Goal: Task Accomplishment & Management: Manage account settings

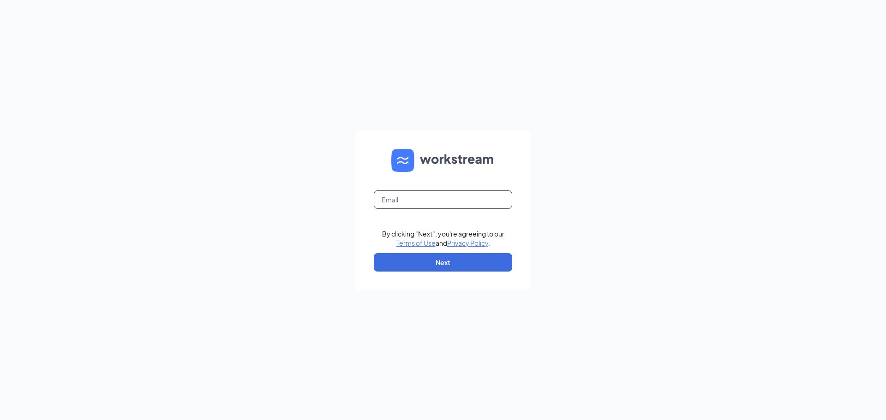
click at [387, 197] on input "text" at bounding box center [443, 200] width 138 height 18
type input "[EMAIL_ADDRESS][DOMAIN_NAME]"
click at [423, 258] on button "Next" at bounding box center [443, 262] width 138 height 18
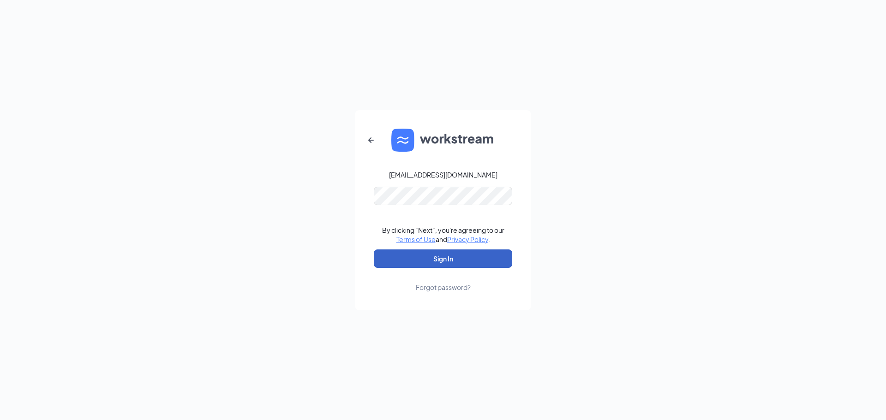
click at [432, 256] on button "Sign In" at bounding box center [443, 259] width 138 height 18
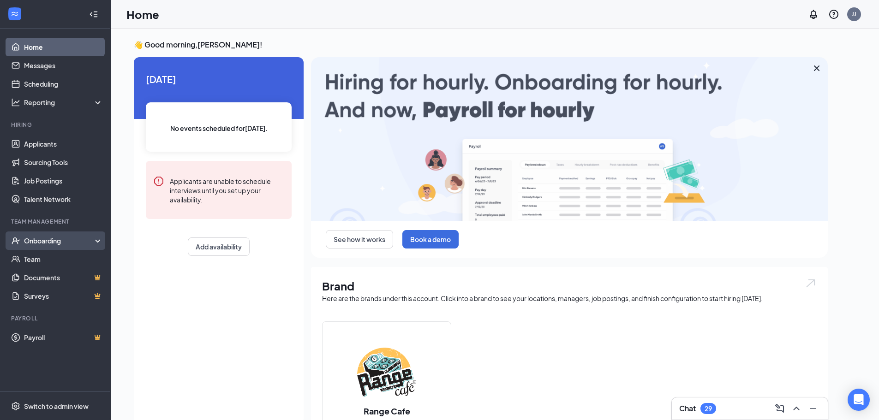
click at [70, 245] on div "Onboarding" at bounding box center [59, 240] width 71 height 9
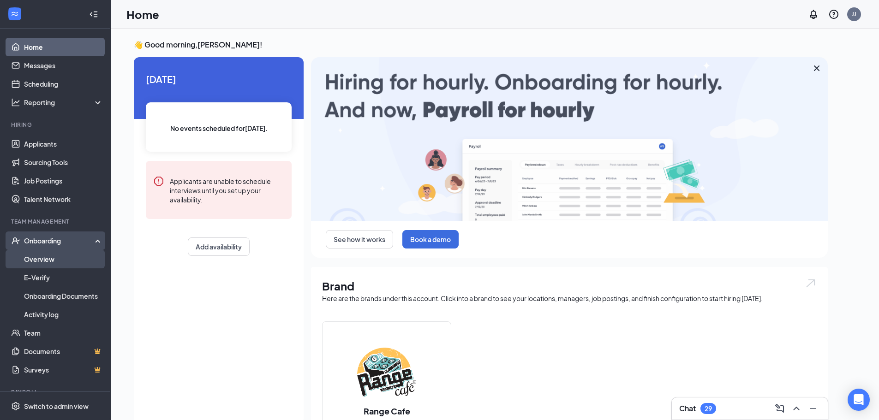
click at [49, 260] on link "Overview" at bounding box center [63, 259] width 79 height 18
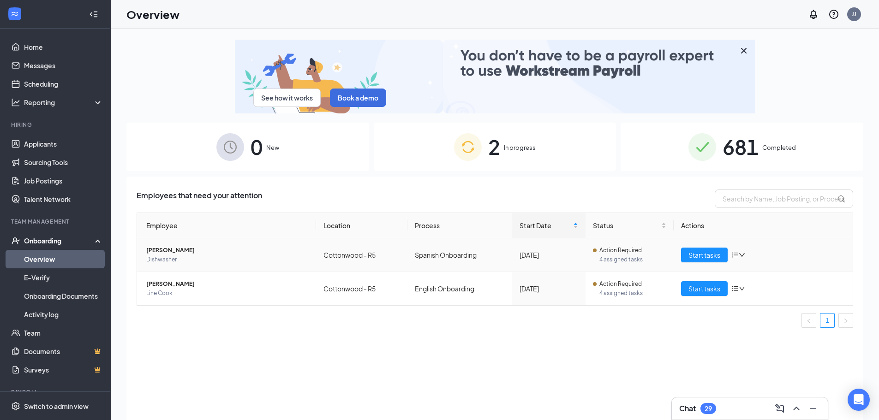
click at [174, 250] on span "[PERSON_NAME]" at bounding box center [227, 250] width 162 height 9
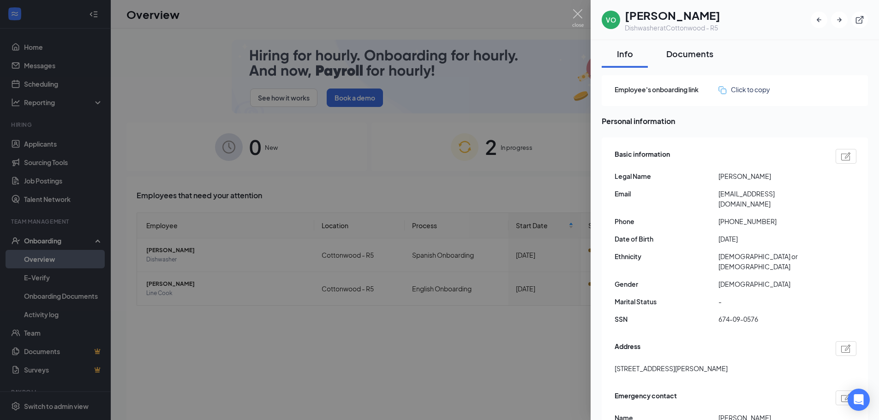
click at [687, 53] on div "Documents" at bounding box center [689, 54] width 47 height 12
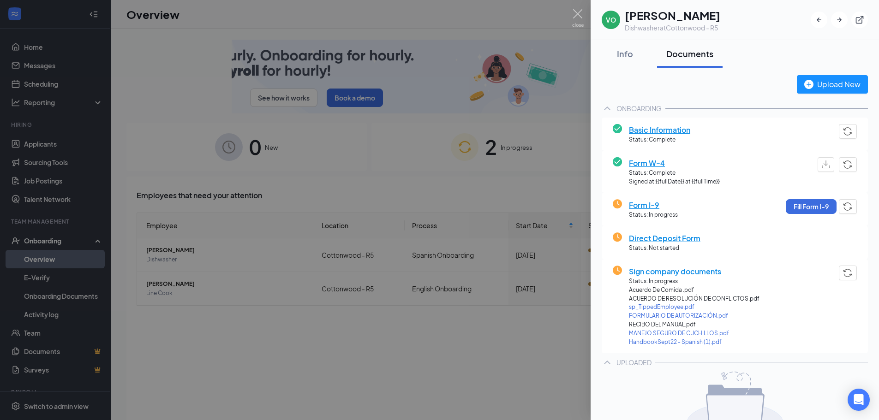
click at [576, 9] on div at bounding box center [439, 210] width 879 height 420
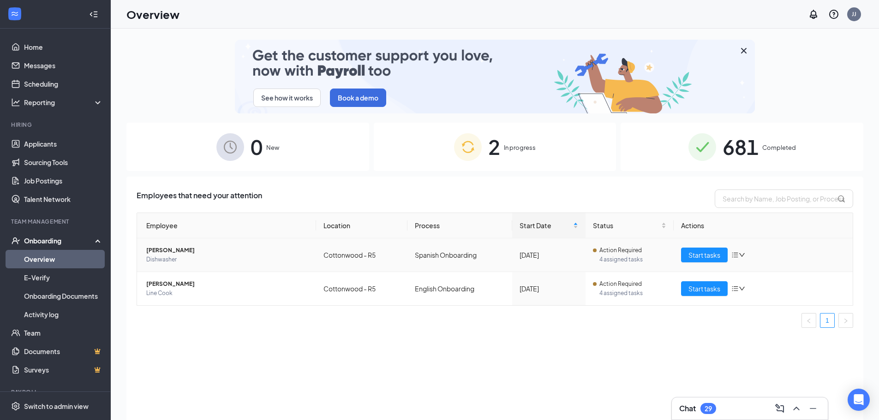
click at [155, 249] on span "[PERSON_NAME]" at bounding box center [227, 250] width 162 height 9
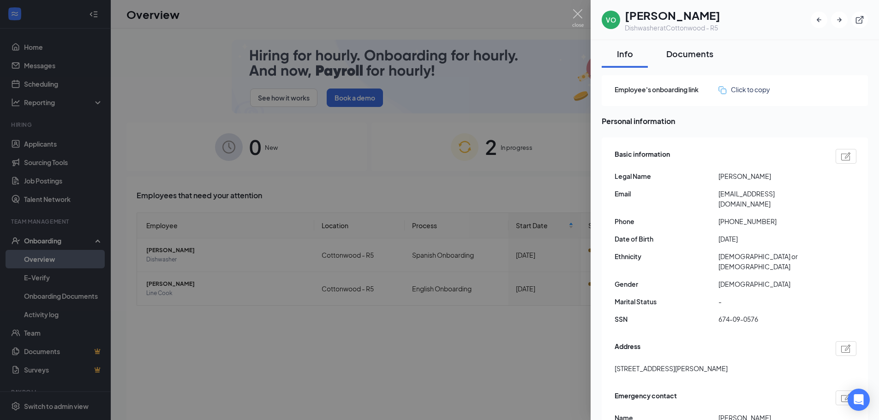
click at [681, 52] on div "Documents" at bounding box center [689, 54] width 47 height 12
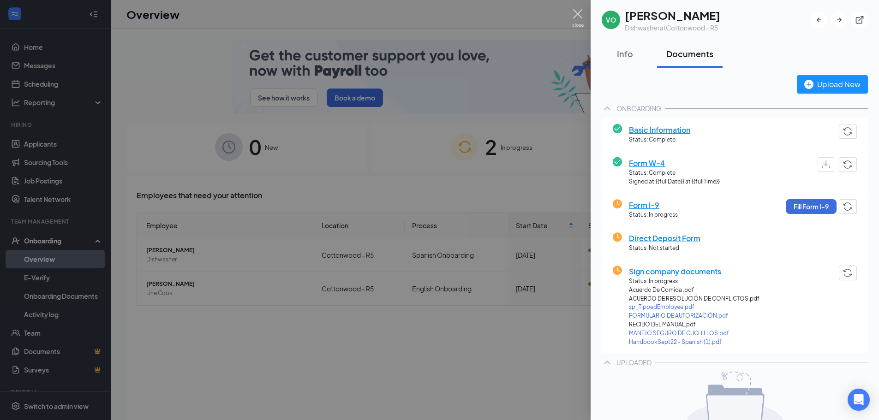
click at [578, 11] on img at bounding box center [578, 18] width 12 height 18
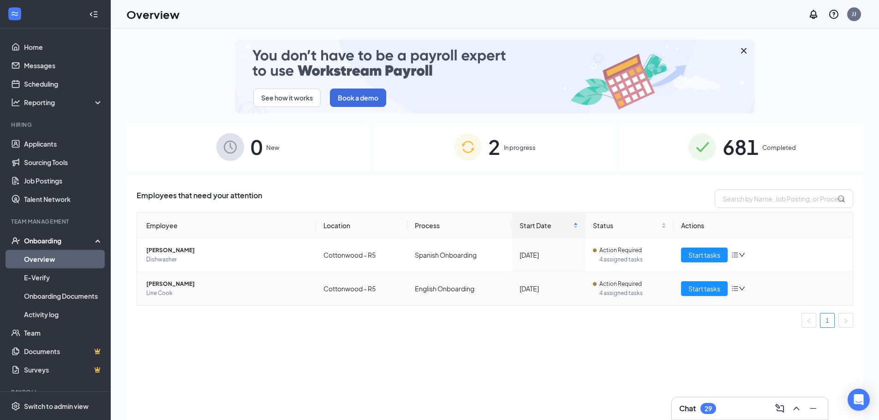
click at [157, 284] on span "[PERSON_NAME]" at bounding box center [227, 284] width 162 height 9
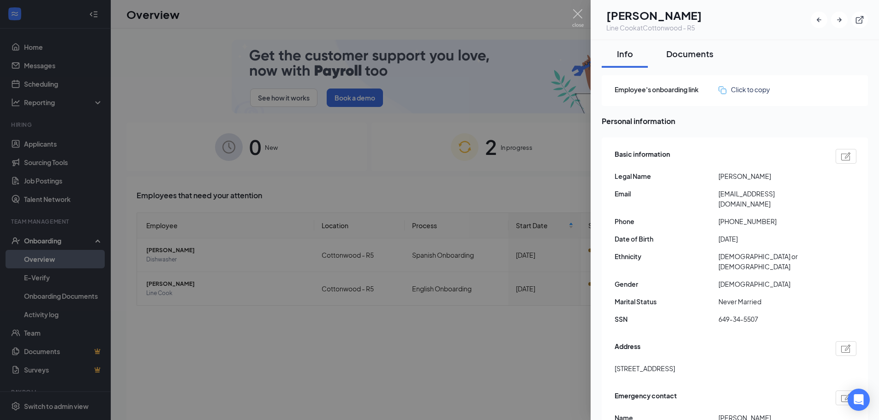
click at [690, 53] on div "Documents" at bounding box center [689, 54] width 47 height 12
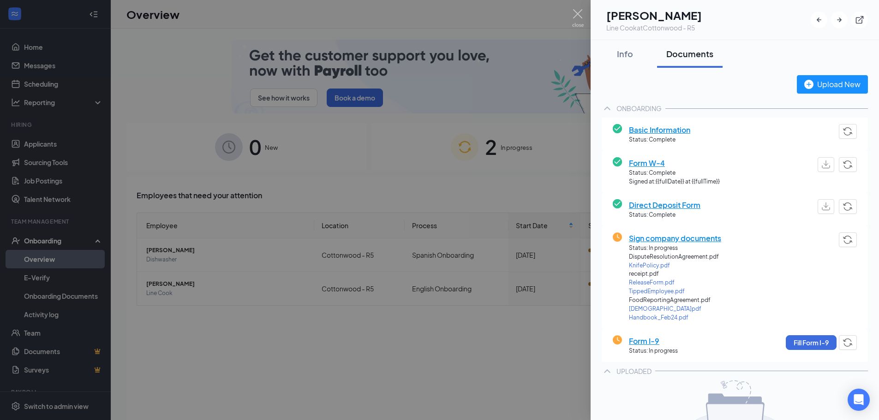
click at [696, 237] on span "Sign company documents" at bounding box center [675, 238] width 92 height 12
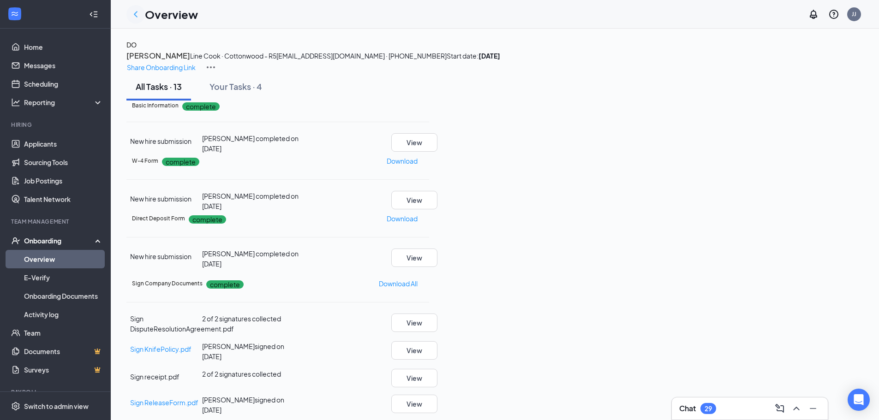
click at [135, 11] on icon "ChevronLeft" at bounding box center [135, 14] width 11 height 11
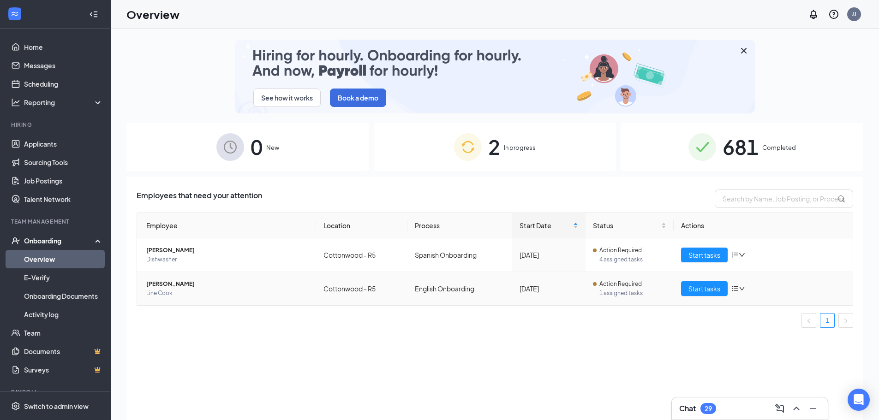
click at [170, 283] on span "[PERSON_NAME]" at bounding box center [227, 284] width 162 height 9
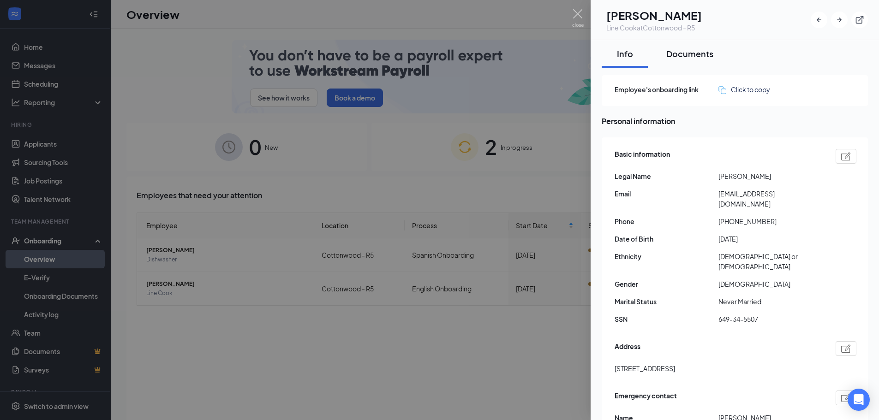
click at [700, 50] on div "Documents" at bounding box center [689, 54] width 47 height 12
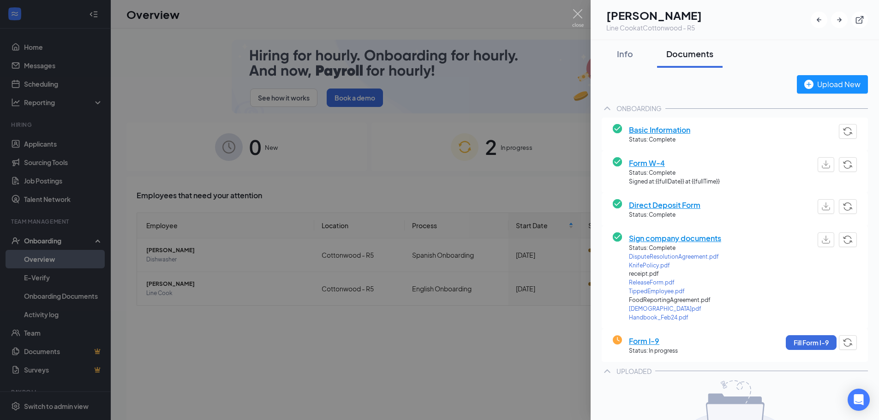
click at [653, 238] on span "Sign company documents" at bounding box center [675, 238] width 92 height 12
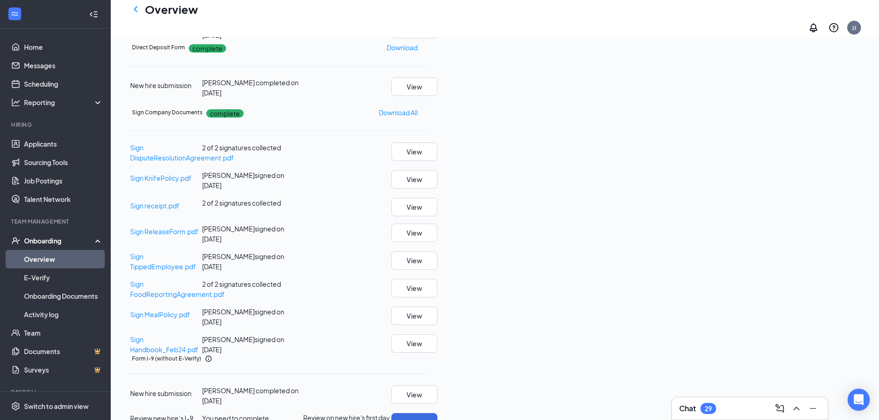
scroll to position [215, 0]
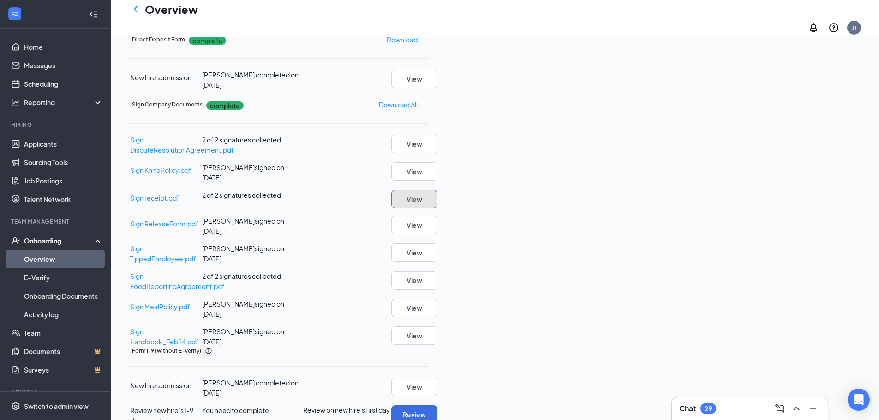
click at [437, 190] on button "View" at bounding box center [414, 199] width 46 height 18
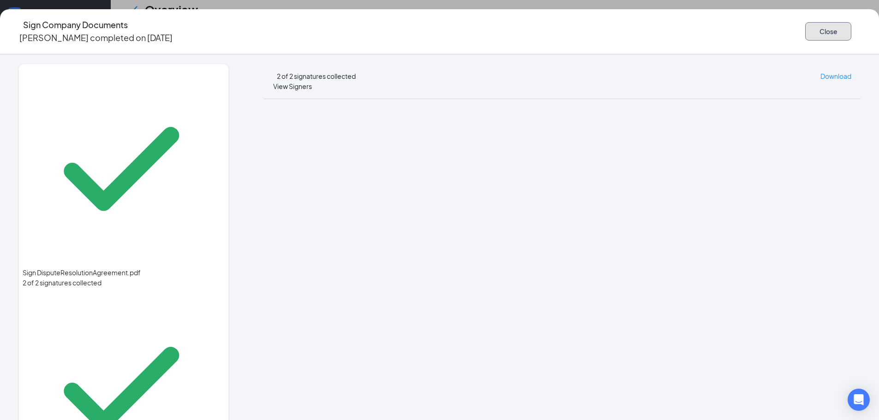
click at [805, 25] on button "Close" at bounding box center [828, 31] width 46 height 18
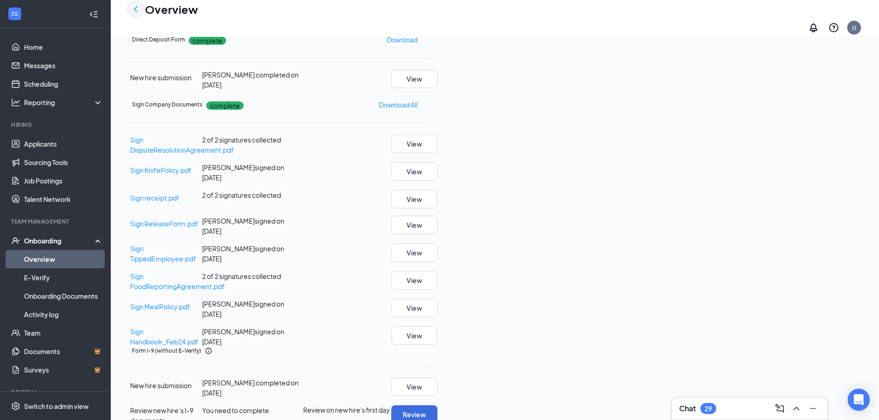
click at [133, 12] on icon "ChevronLeft" at bounding box center [135, 9] width 11 height 11
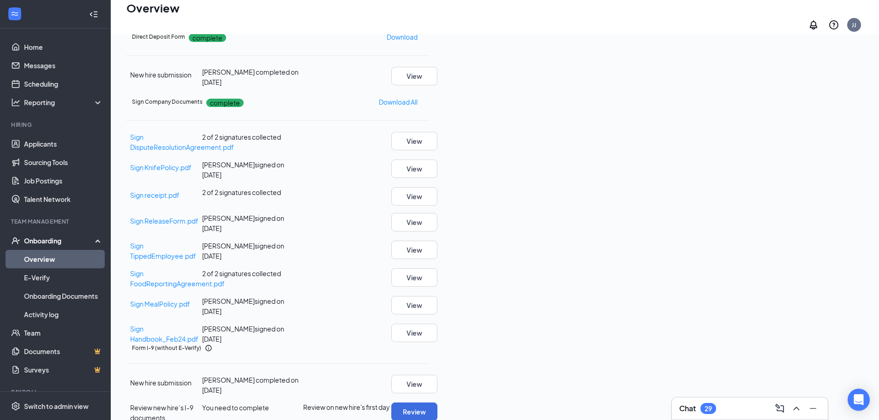
scroll to position [42, 0]
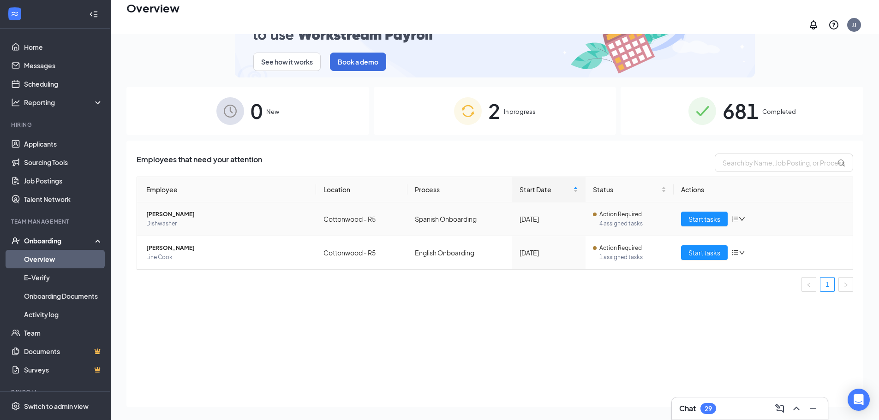
click at [167, 210] on span "[PERSON_NAME]" at bounding box center [227, 214] width 162 height 9
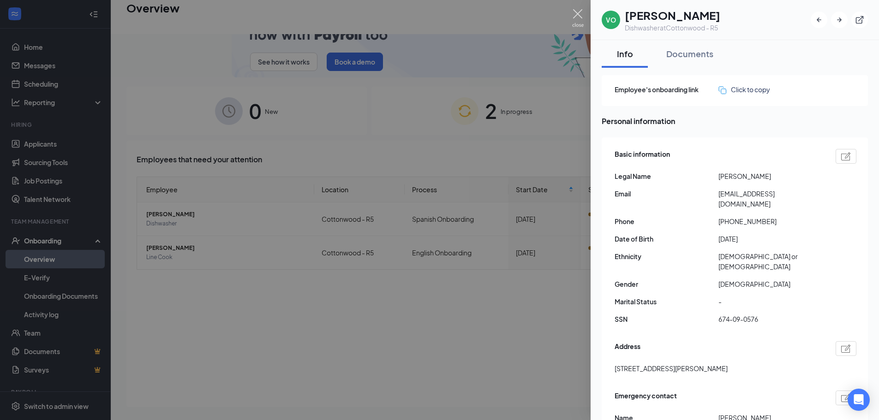
click at [577, 11] on img at bounding box center [578, 18] width 12 height 18
